Goal: Information Seeking & Learning: Learn about a topic

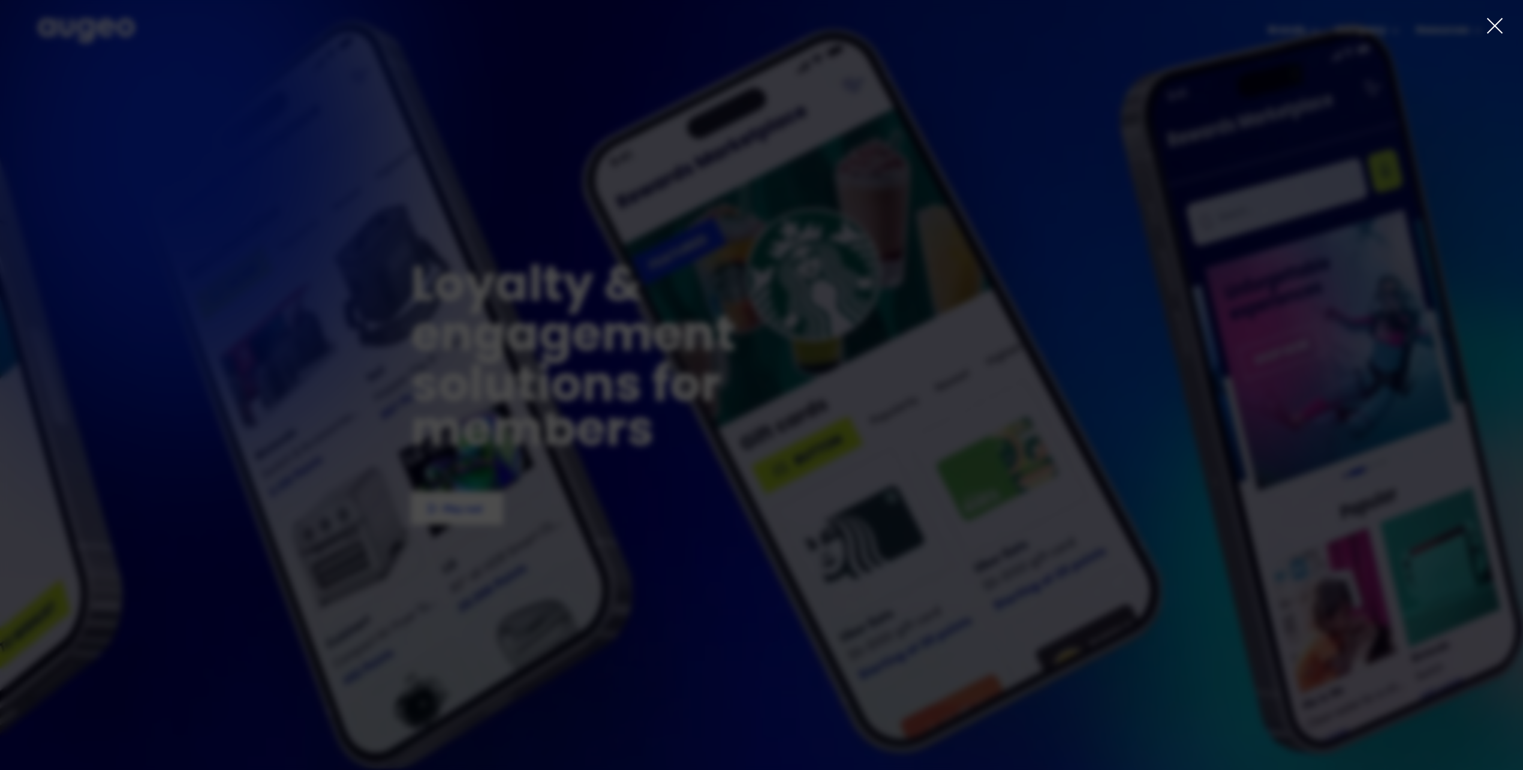
click at [1499, 20] on icon at bounding box center [1495, 26] width 18 height 18
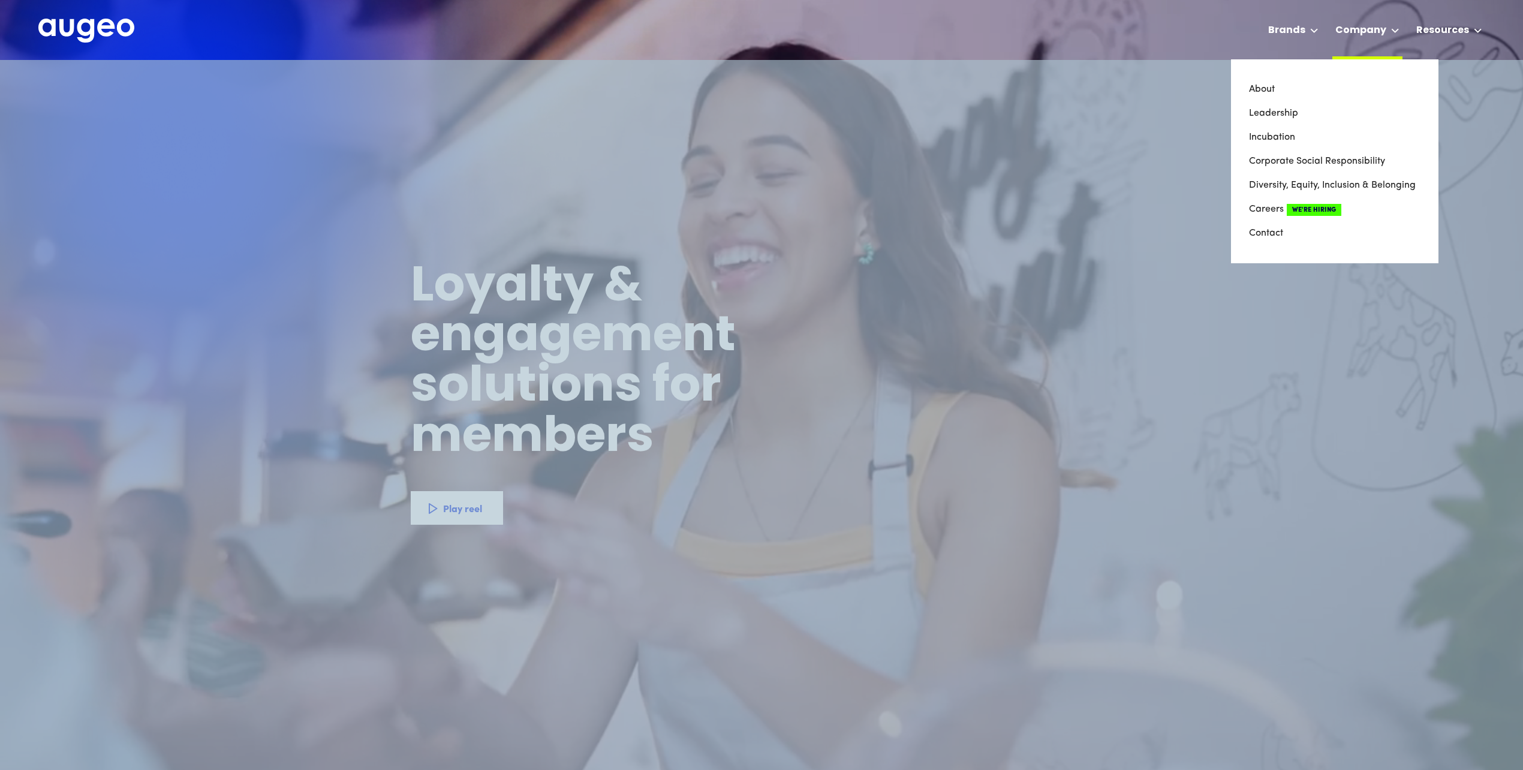
click at [1397, 25] on div at bounding box center [1395, 30] width 8 height 14
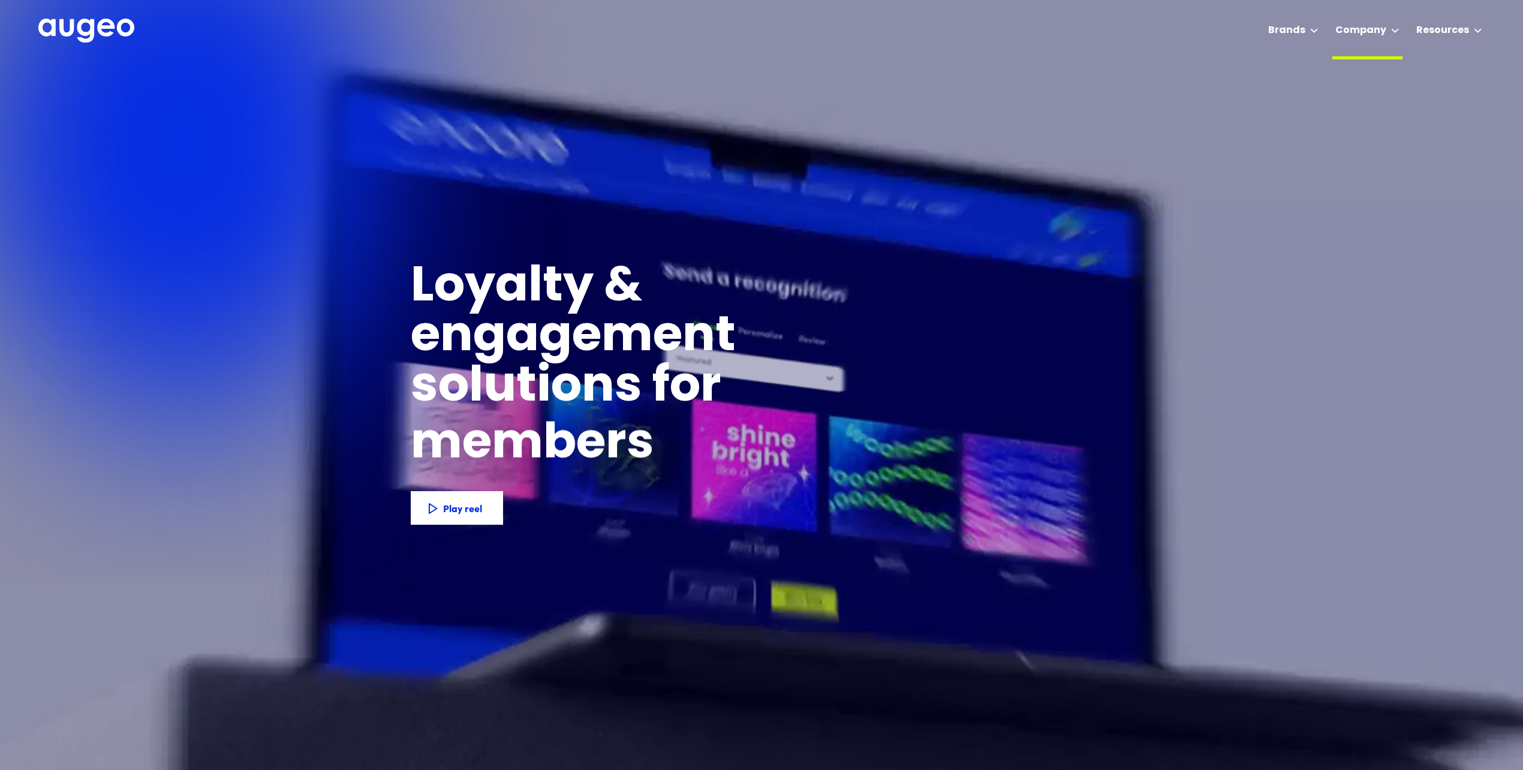
click at [1397, 25] on div at bounding box center [1395, 30] width 8 height 14
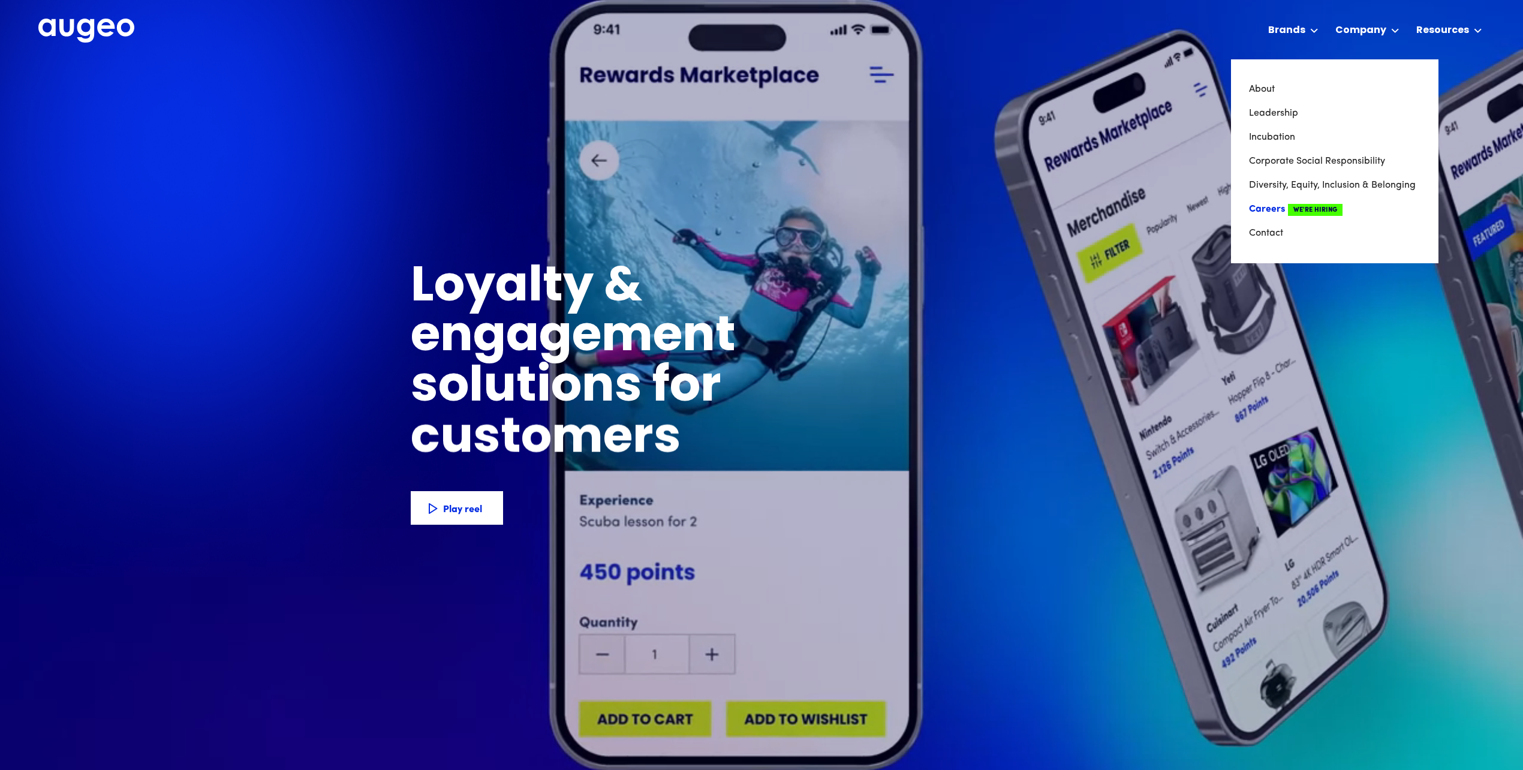
click at [1283, 203] on link "Careers We're Hiring" at bounding box center [1334, 209] width 171 height 24
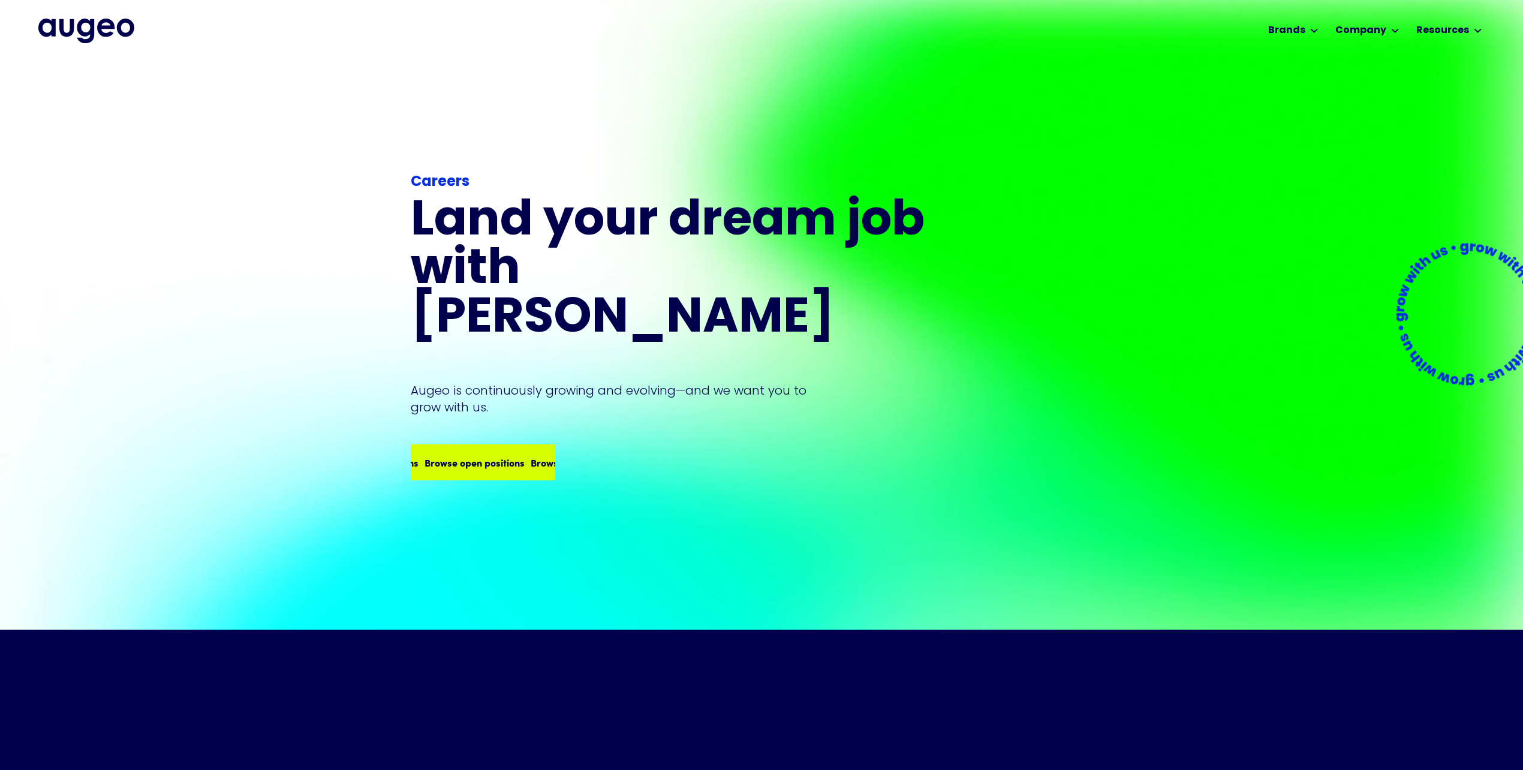
click at [492, 455] on div "Browse open positions Browse open positions Browse open positions Browse open p…" at bounding box center [509, 462] width 424 height 14
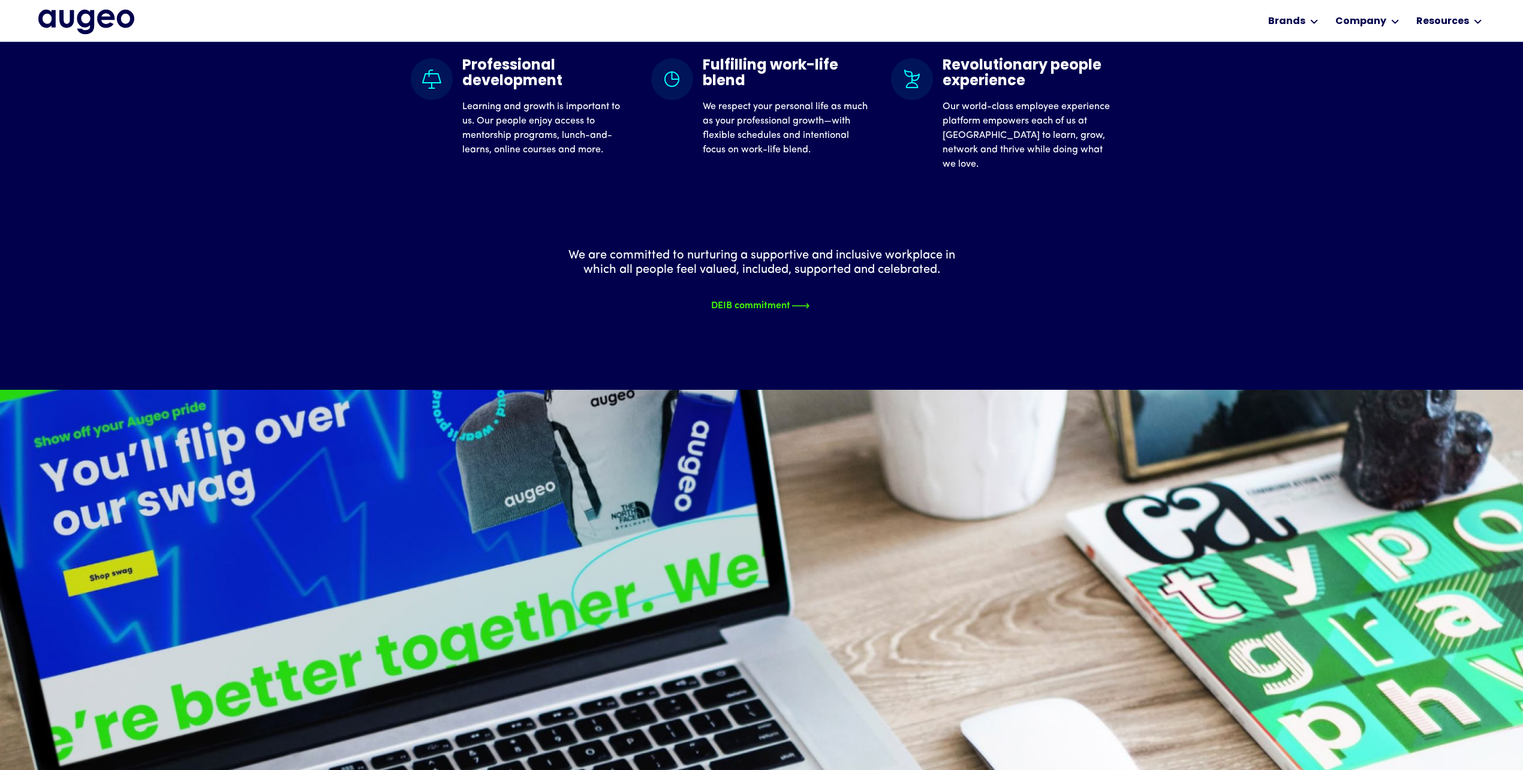
scroll to position [1692, 0]
click at [790, 311] on div "DEIB commitment" at bounding box center [750, 303] width 79 height 14
